Goal: Task Accomplishment & Management: Complete application form

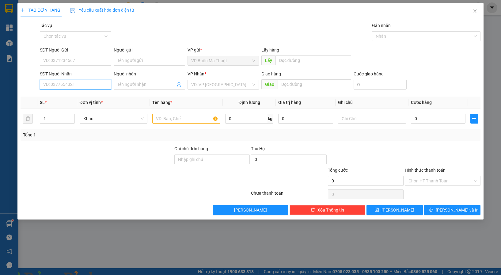
click at [67, 89] on input "SĐT Người Nhận" at bounding box center [75, 85] width 71 height 10
type input "0961501073"
click at [95, 102] on div "0961501073 0961501073" at bounding box center [75, 97] width 71 height 12
click at [95, 98] on th "Đơn vị tính *" at bounding box center [113, 103] width 73 height 12
click at [159, 89] on span at bounding box center [149, 85] width 71 height 10
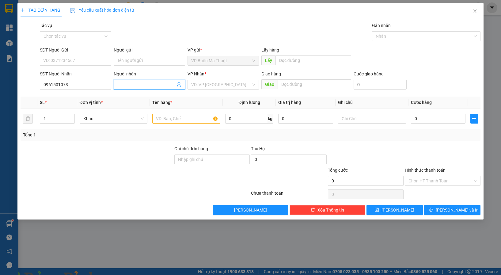
click at [157, 82] on input "Người nhận" at bounding box center [146, 84] width 58 height 7
type input "hiep"
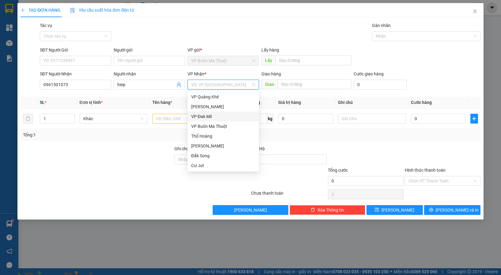
click at [211, 118] on div "VP Đak Mil" at bounding box center [223, 116] width 64 height 7
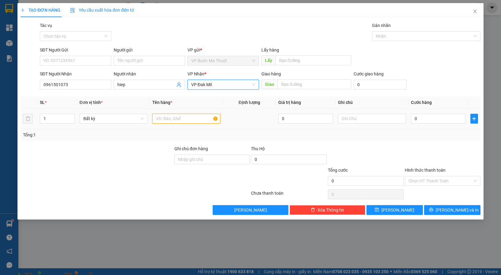
click at [179, 121] on input "text" at bounding box center [186, 119] width 68 height 10
type input "long chim"
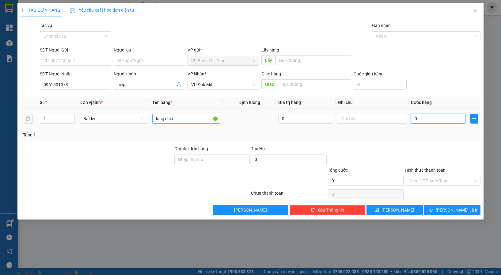
type input "5"
type input "50"
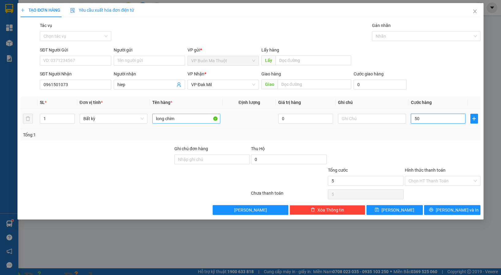
type input "50"
type input "500"
type input "5.000"
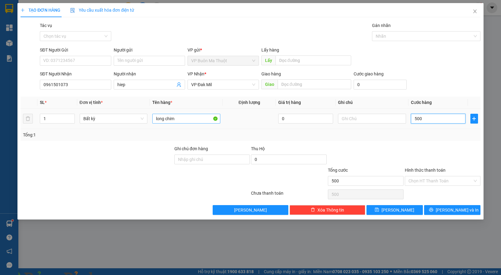
type input "5.000"
type input "50.000"
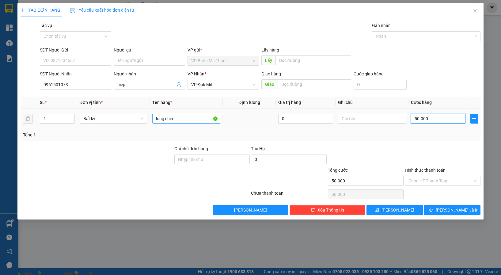
type input "500.000"
type input "50.000"
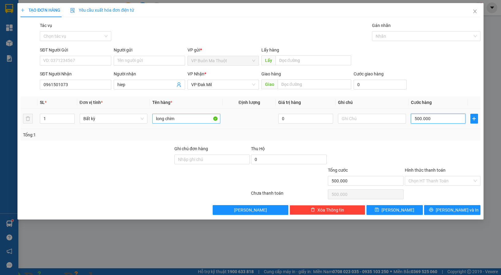
type input "50.000"
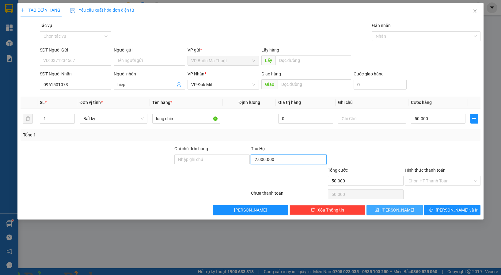
type input "2.000.000"
click at [415, 213] on button "[PERSON_NAME]" at bounding box center [395, 210] width 56 height 10
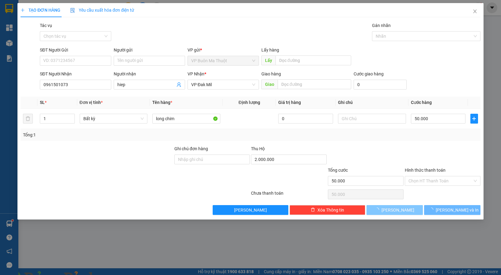
type input "0"
